Goal: Find specific page/section: Find specific page/section

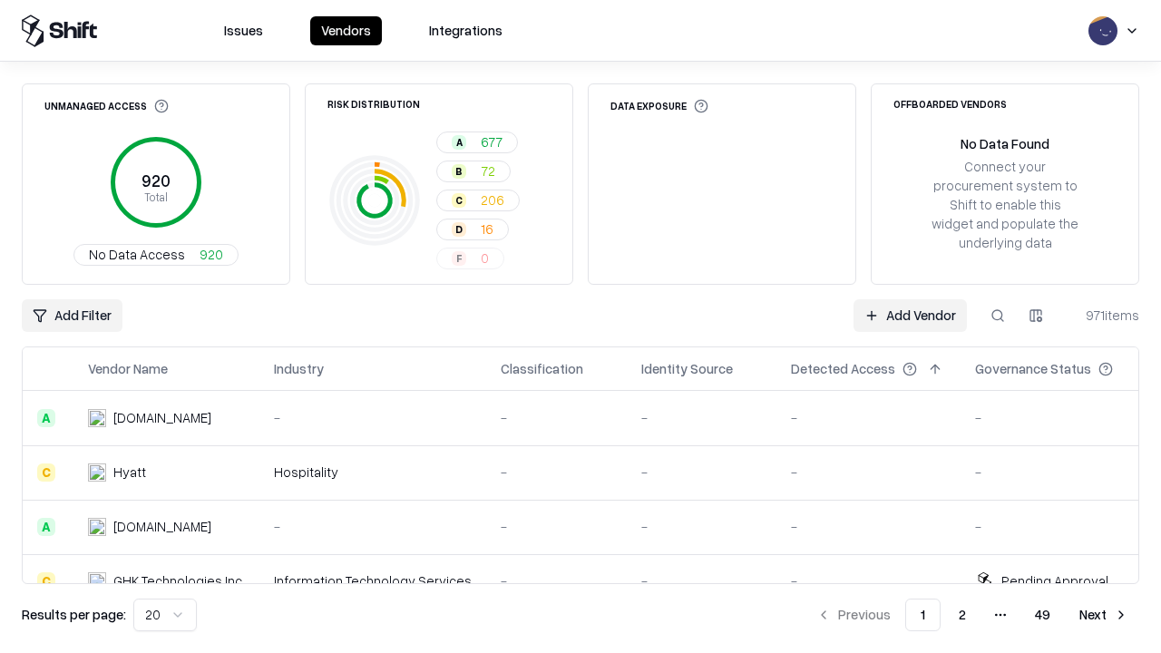
click at [581, 327] on div "Add Filter Add Vendor 971 items" at bounding box center [581, 315] width 1118 height 33
click at [72, 316] on html "Issues Vendors Integrations Unmanaged Access 920 Total No Data Access 920 Risk …" at bounding box center [580, 326] width 1161 height 653
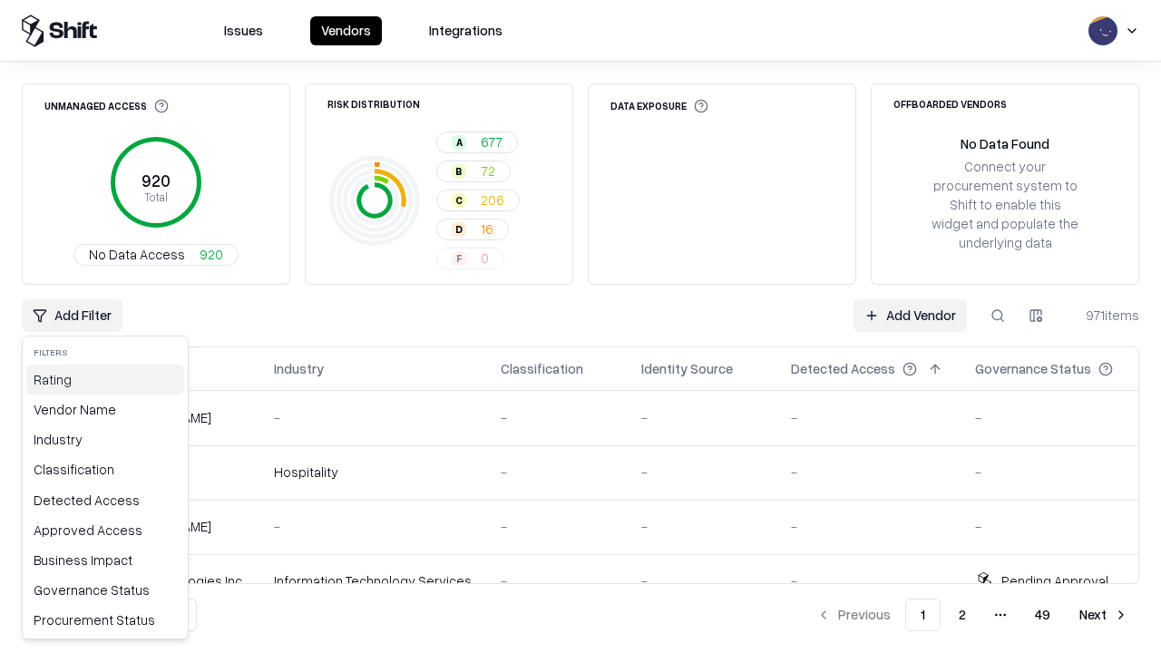
click at [105, 379] on div "Rating" at bounding box center [105, 380] width 158 height 30
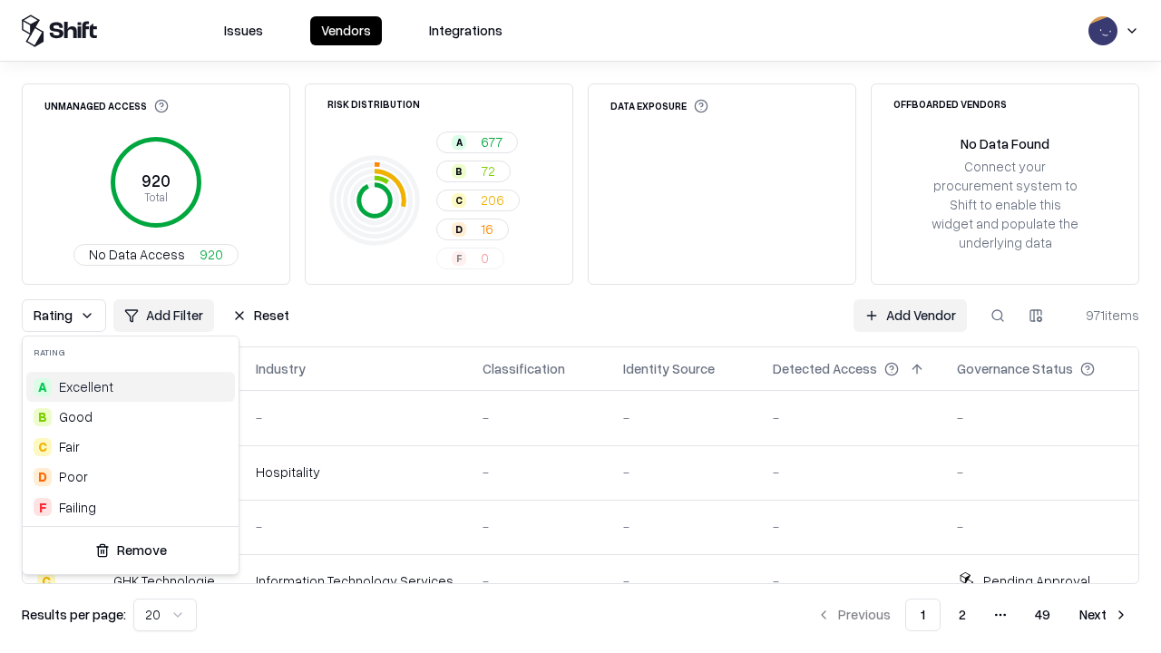
click at [581, 327] on html "Issues Vendors Integrations Unmanaged Access 920 Total No Data Access 920 Risk …" at bounding box center [580, 326] width 1161 height 653
click at [581, 327] on div "Rating Add Filter Reset Add Vendor 971 items" at bounding box center [581, 315] width 1118 height 33
click at [260, 316] on button "Reset" at bounding box center [260, 315] width 79 height 33
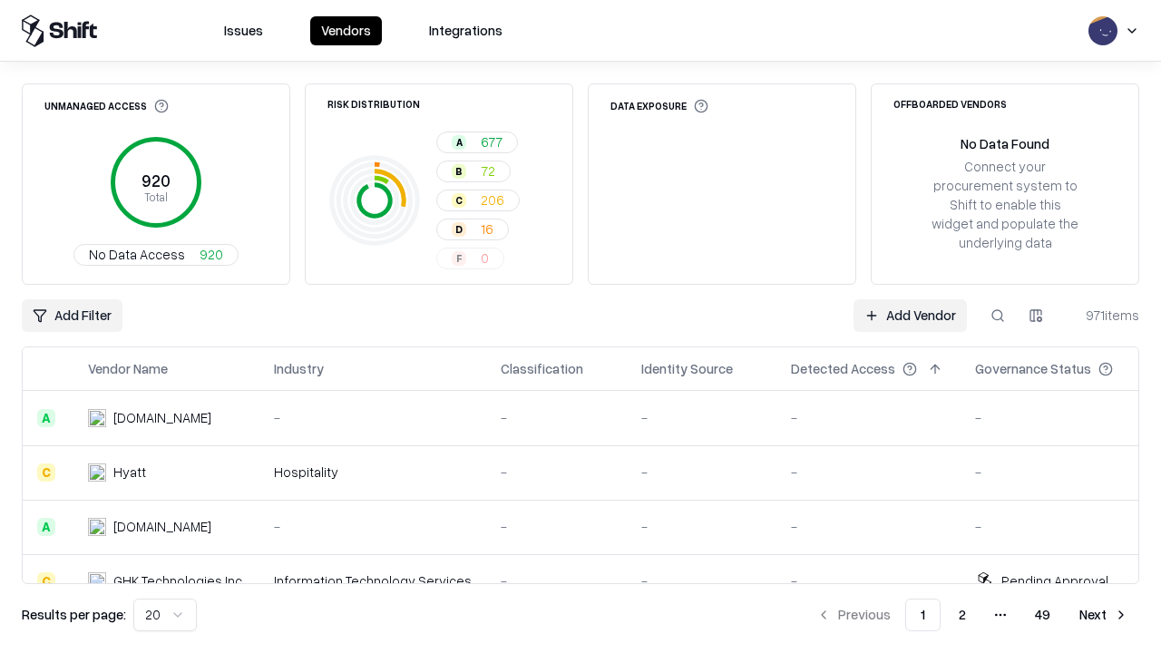
click at [581, 327] on div "Add Filter Add Vendor 971 items" at bounding box center [581, 315] width 1118 height 33
click at [72, 316] on html "Issues Vendors Integrations Unmanaged Access 920 Total No Data Access 920 Risk …" at bounding box center [580, 326] width 1161 height 653
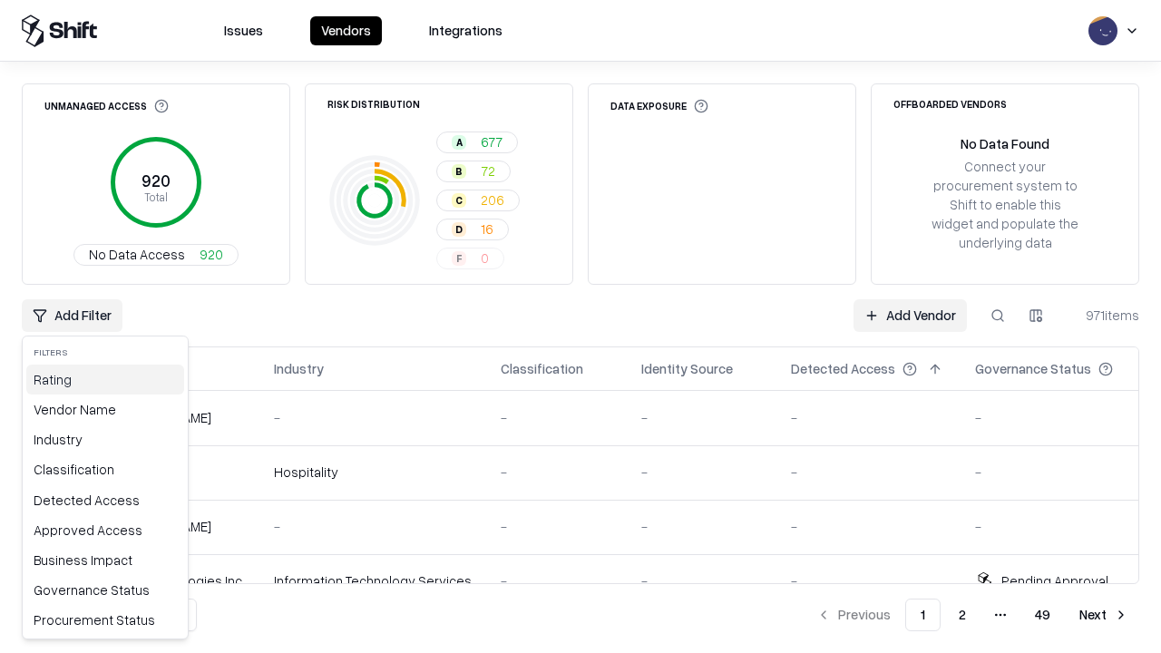
click at [105, 379] on div "Rating" at bounding box center [105, 380] width 158 height 30
